Goal: Information Seeking & Learning: Understand process/instructions

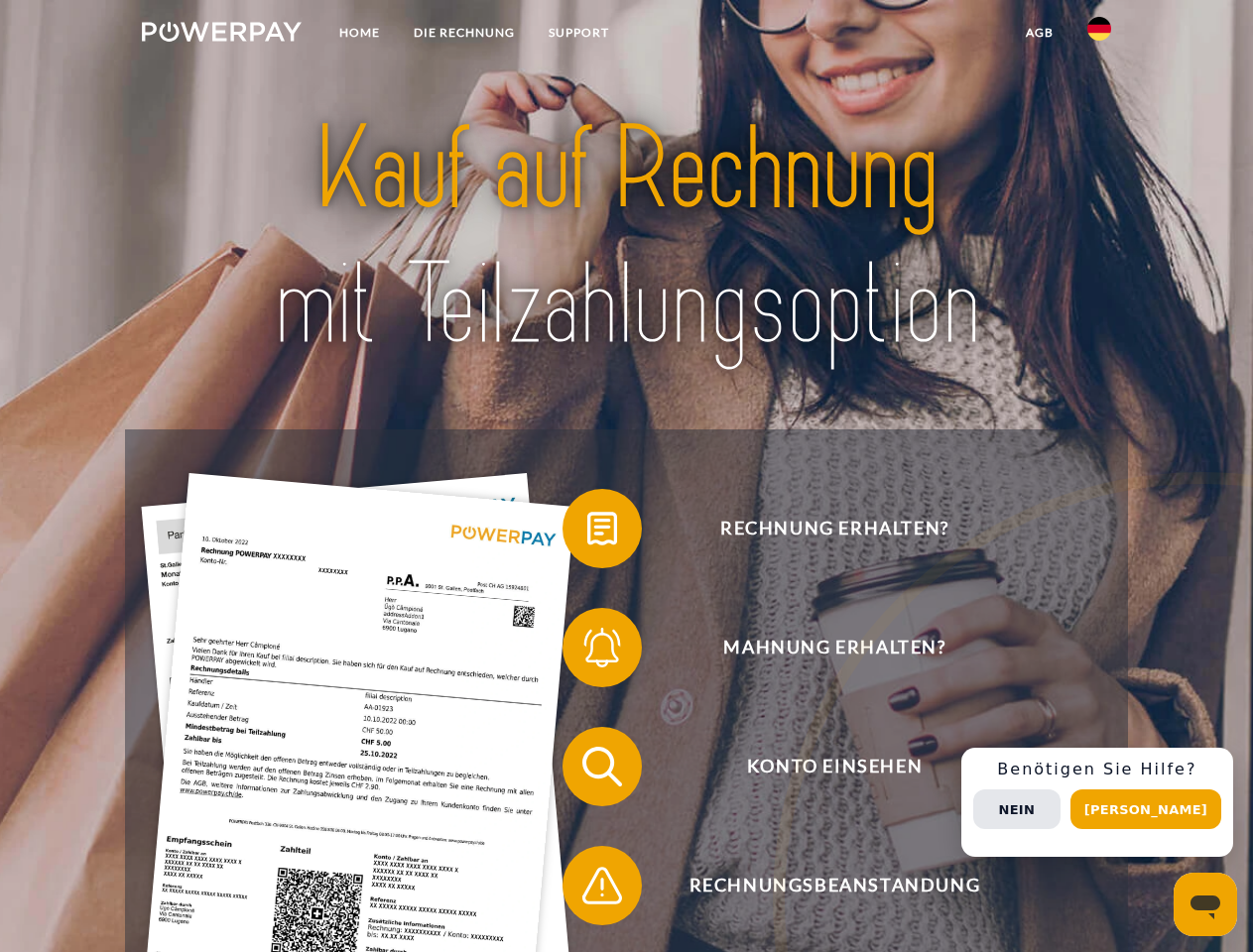
click at [221, 35] on img at bounding box center [221, 32] width 160 height 20
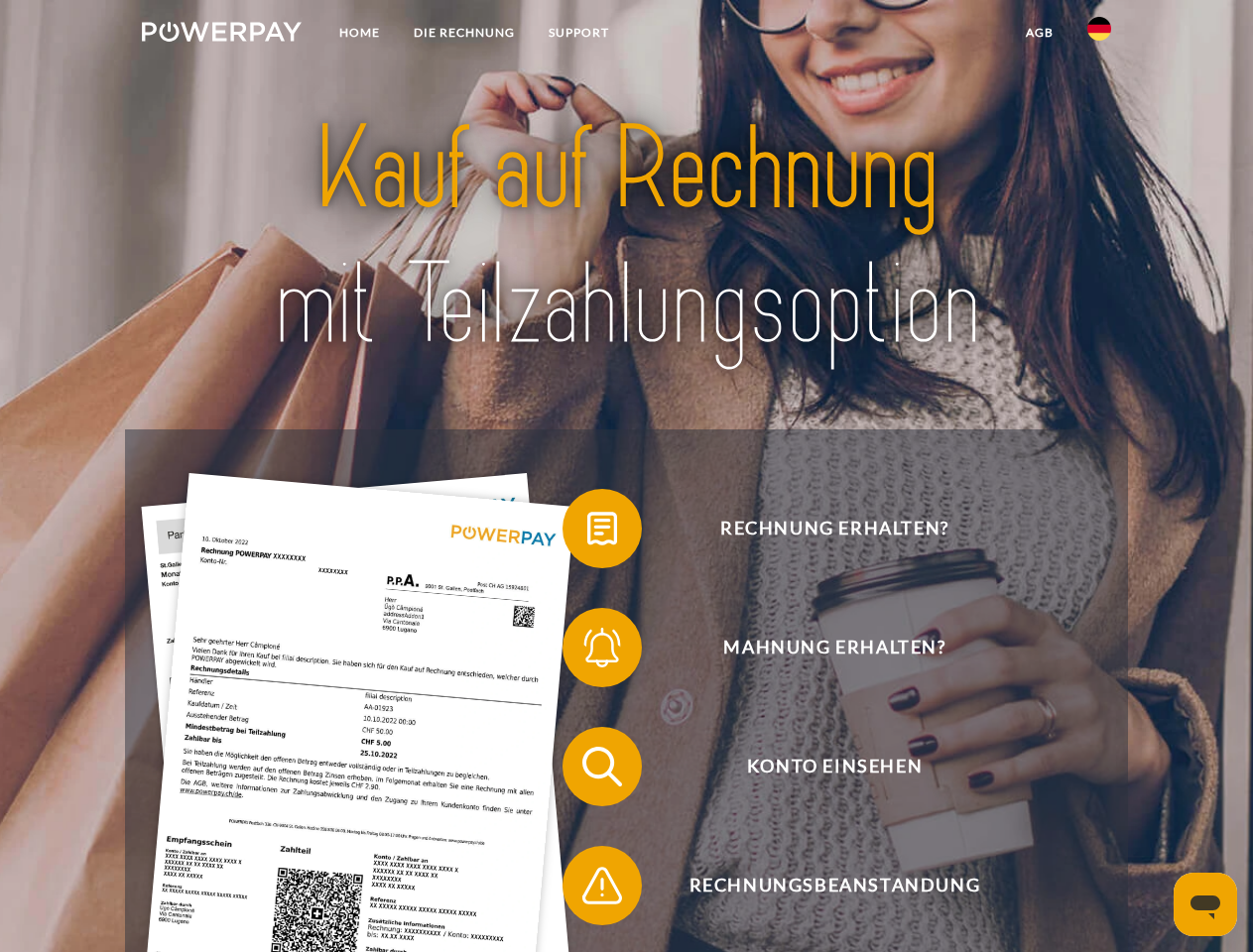
click at [1099, 35] on img at bounding box center [1099, 29] width 24 height 24
click at [1039, 33] on link "agb" at bounding box center [1040, 33] width 62 height 36
click at [588, 533] on span at bounding box center [573, 529] width 99 height 99
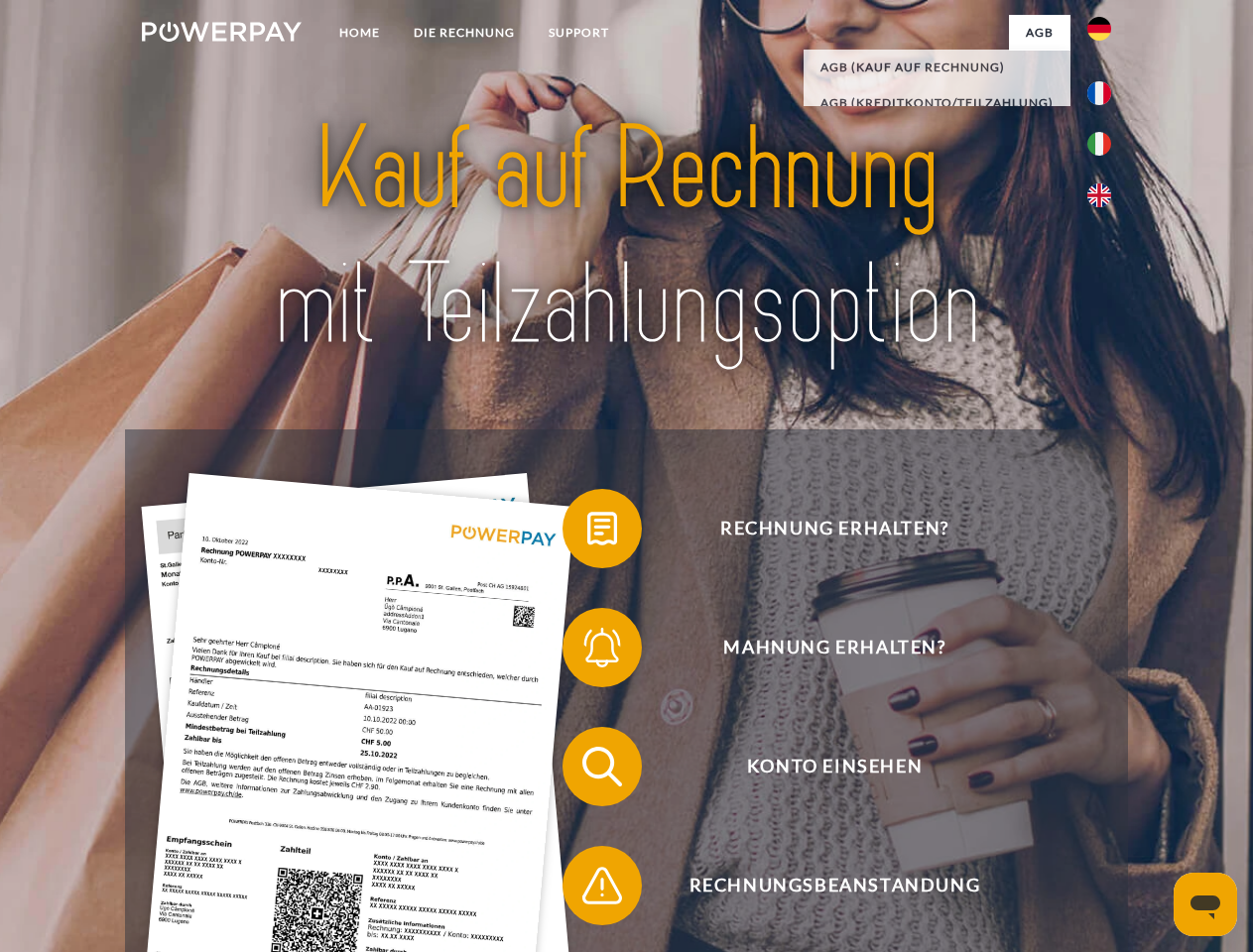
click at [588, 652] on span at bounding box center [573, 648] width 99 height 99
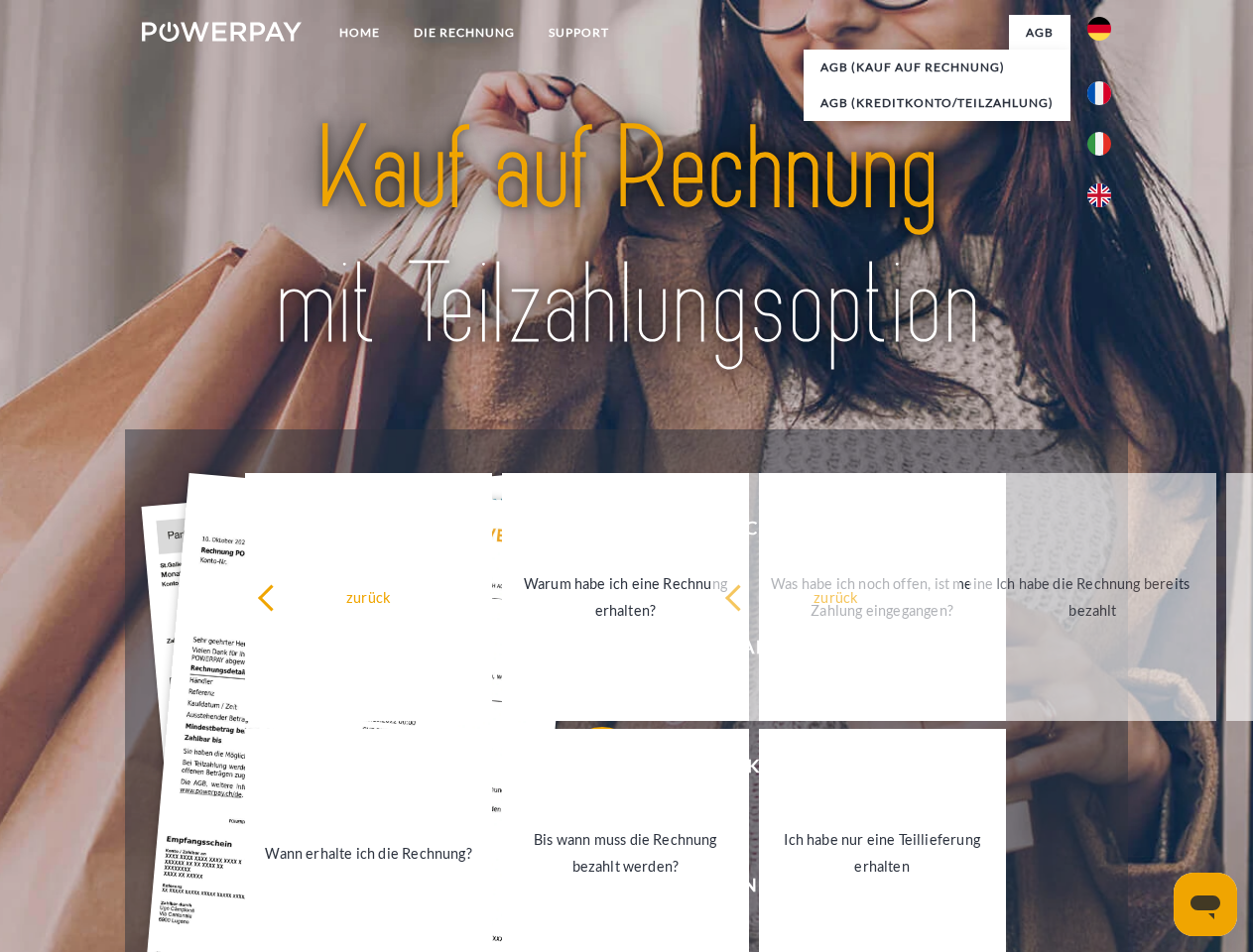
click at [588, 770] on link "Bis wann muss die Rechnung bezahlt werden?" at bounding box center [626, 854] width 247 height 248
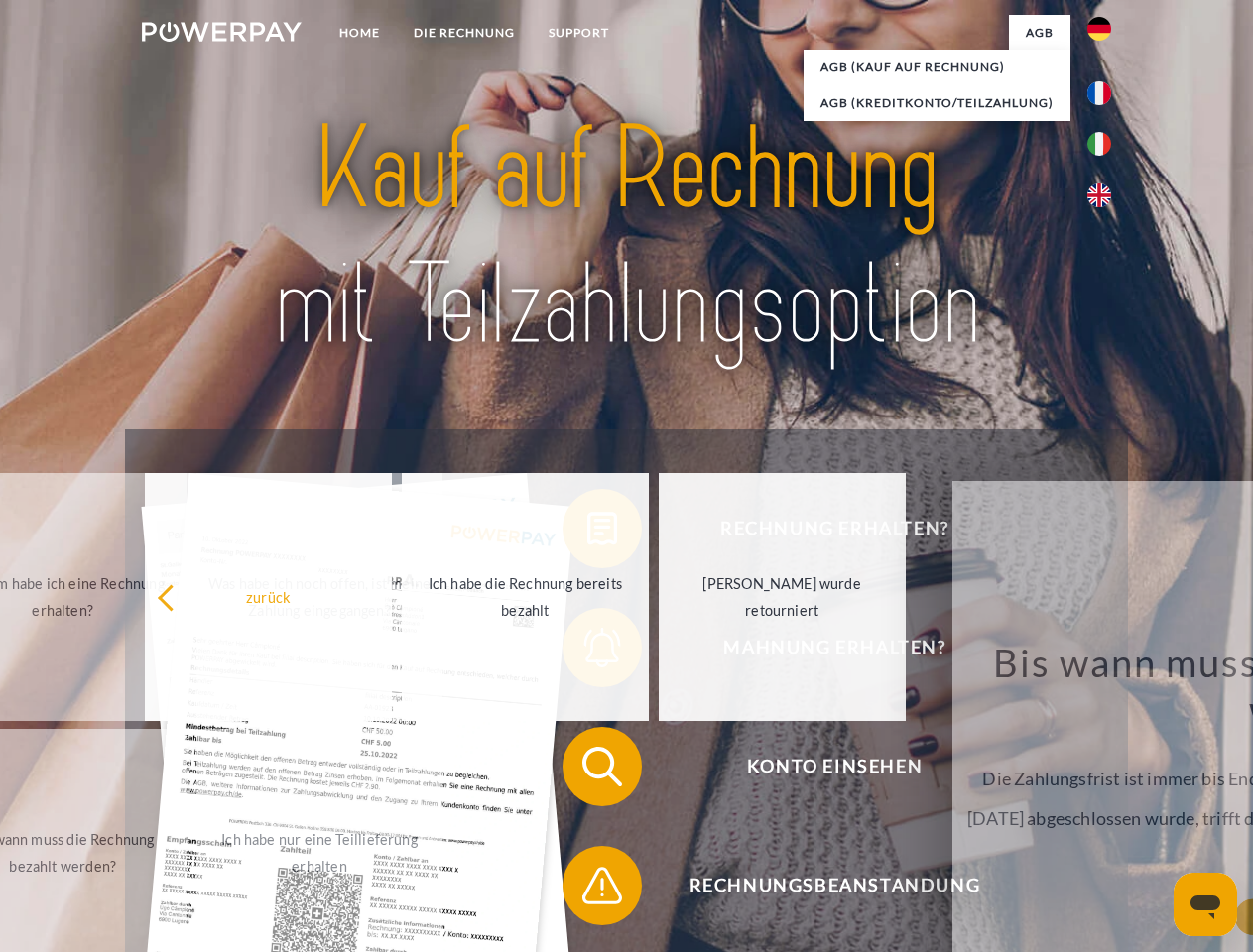
click at [588, 889] on span at bounding box center [573, 885] width 99 height 99
click at [1104, 802] on div "Rechnung erhalten? Mahnung erhalten? Konto einsehen" at bounding box center [626, 826] width 1002 height 793
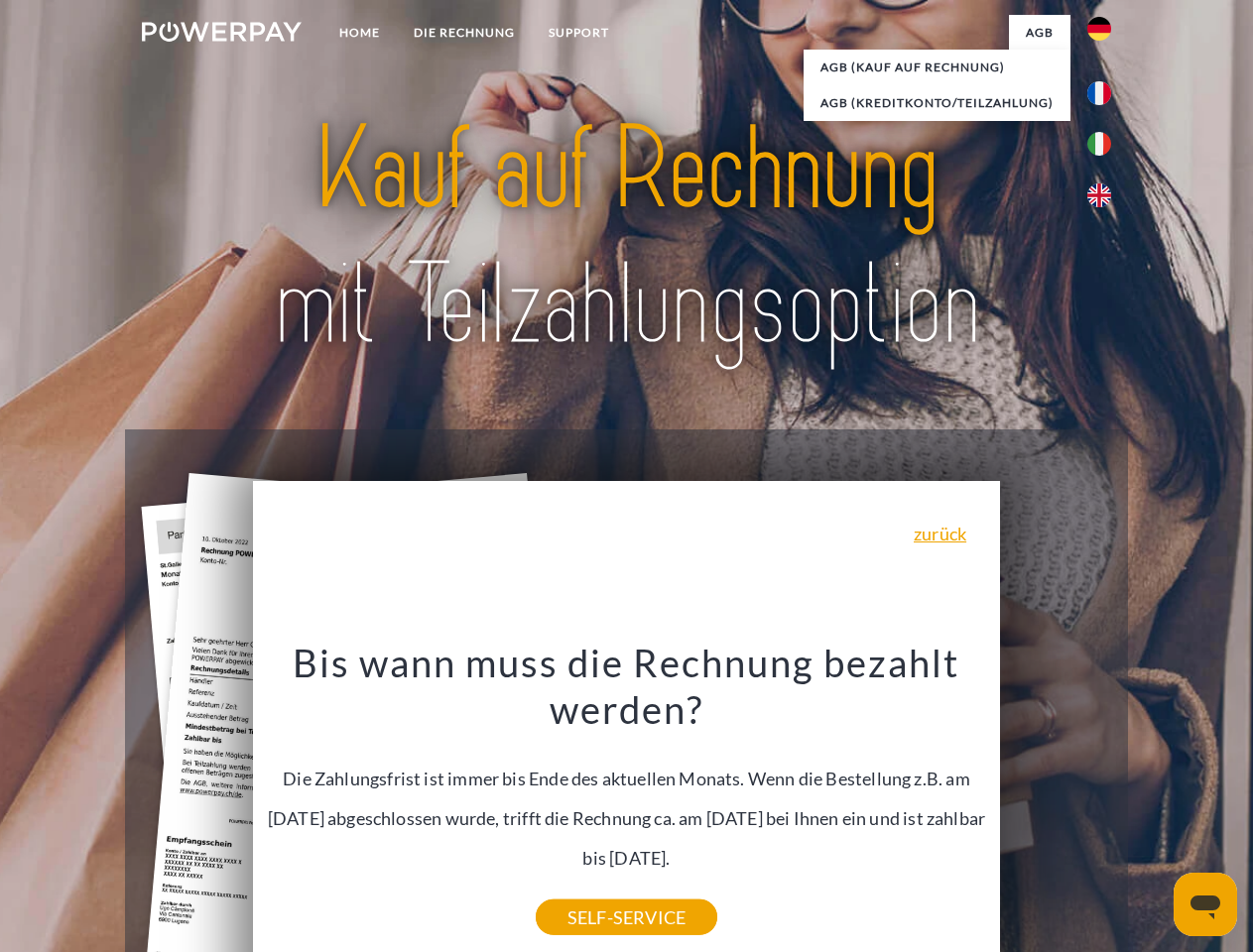
click at [1055, 806] on span "Konto einsehen" at bounding box center [835, 767] width 487 height 79
click at [1153, 809] on header "Home DIE RECHNUNG SUPPORT" at bounding box center [626, 685] width 1253 height 1370
